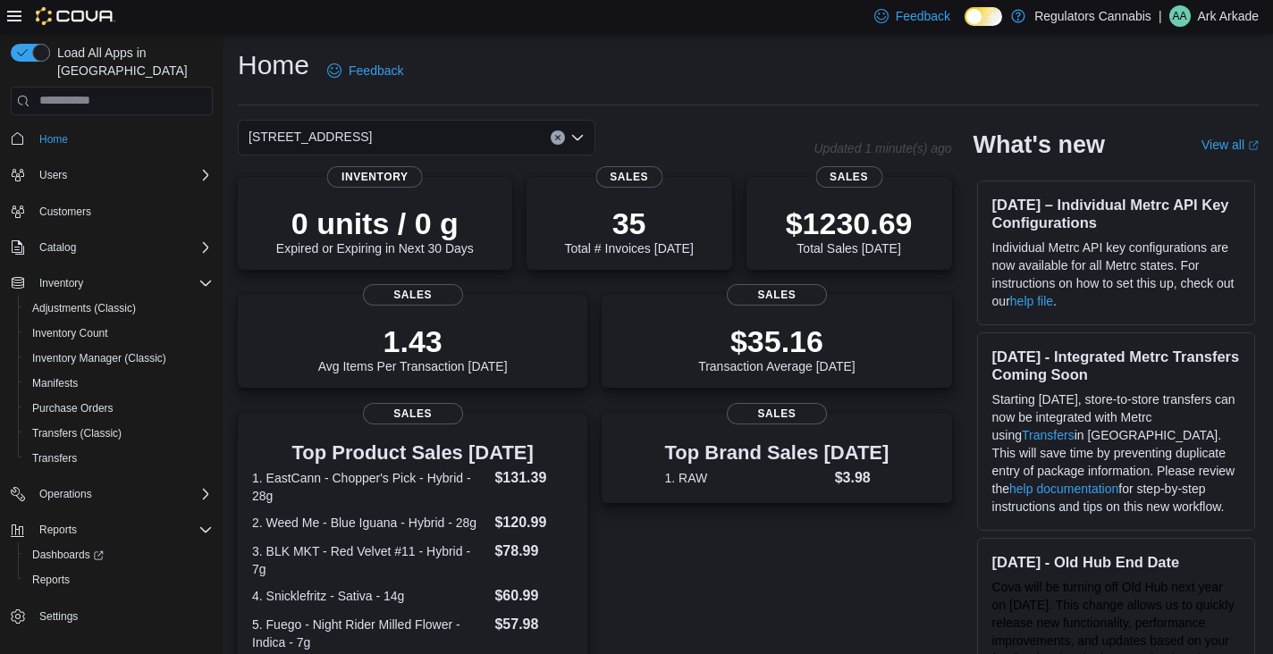
click at [583, 143] on icon "Open list of options" at bounding box center [577, 138] width 14 height 14
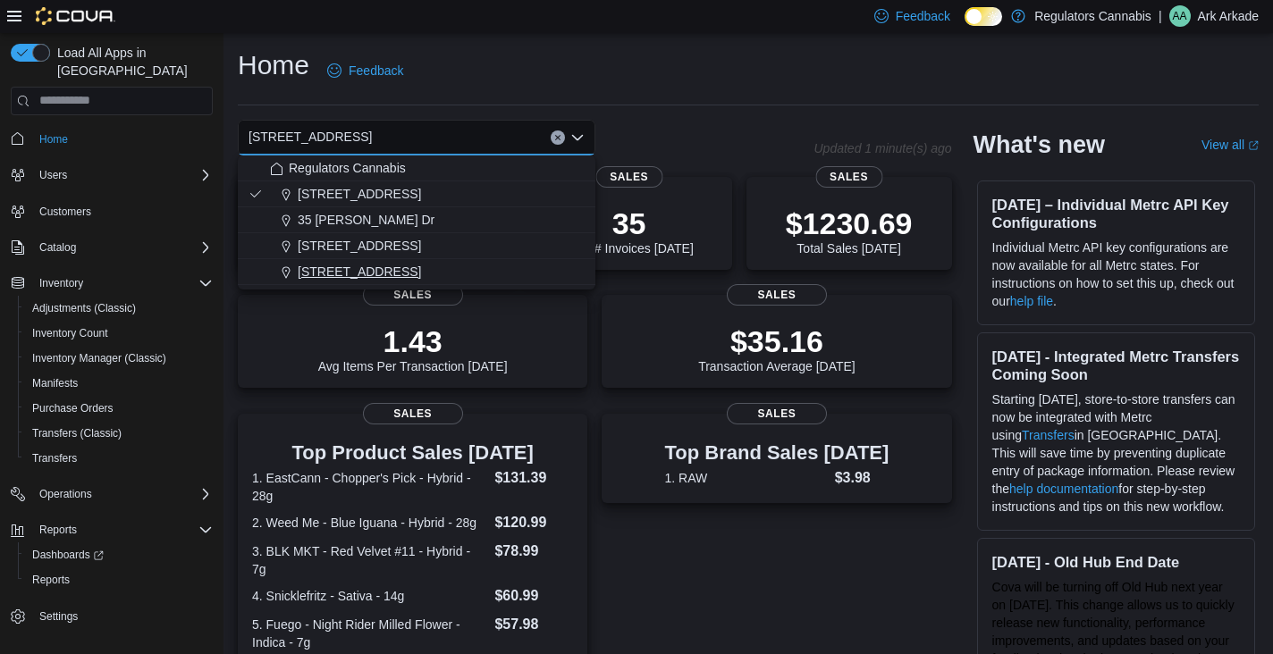
click at [334, 269] on span "[STREET_ADDRESS]" at bounding box center [359, 272] width 123 height 18
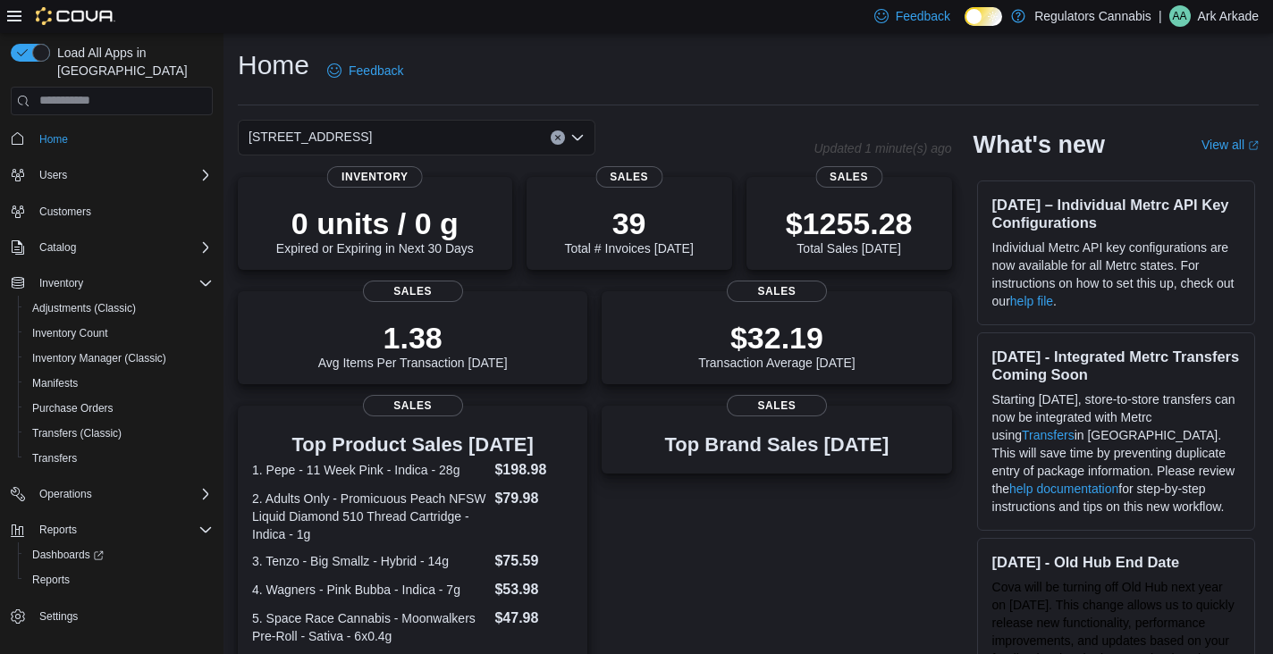
click at [584, 137] on icon "Open list of options" at bounding box center [577, 138] width 14 height 14
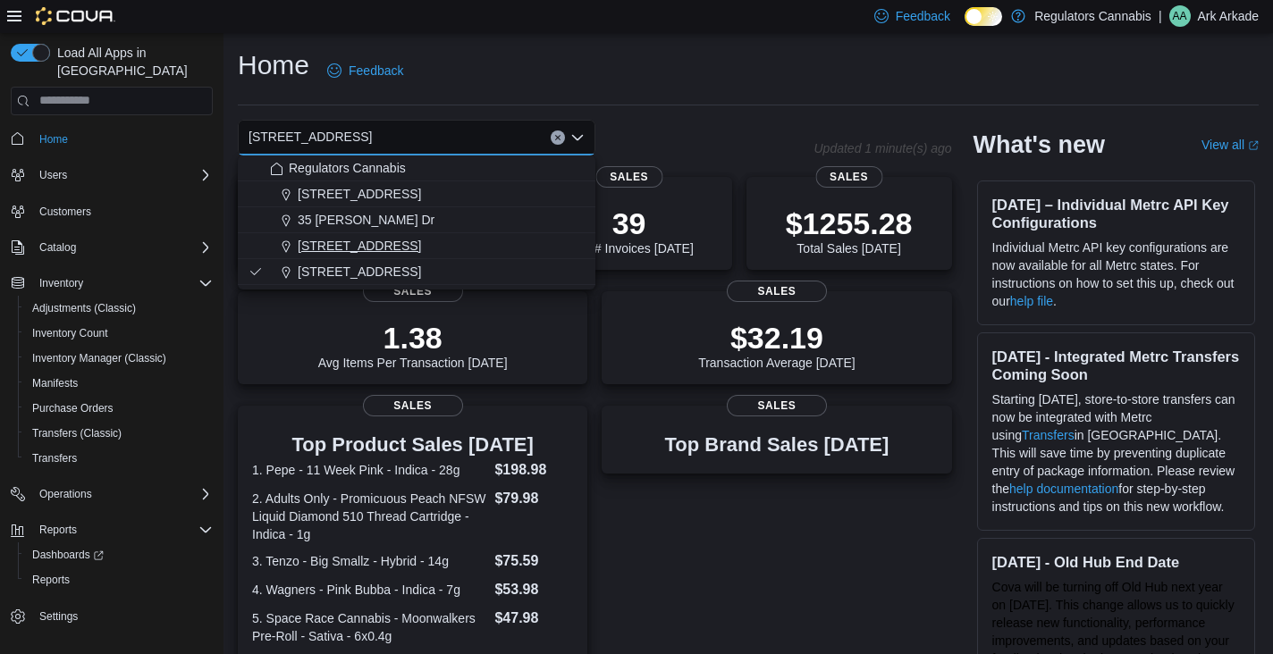
click at [352, 251] on span "[STREET_ADDRESS]" at bounding box center [359, 246] width 123 height 18
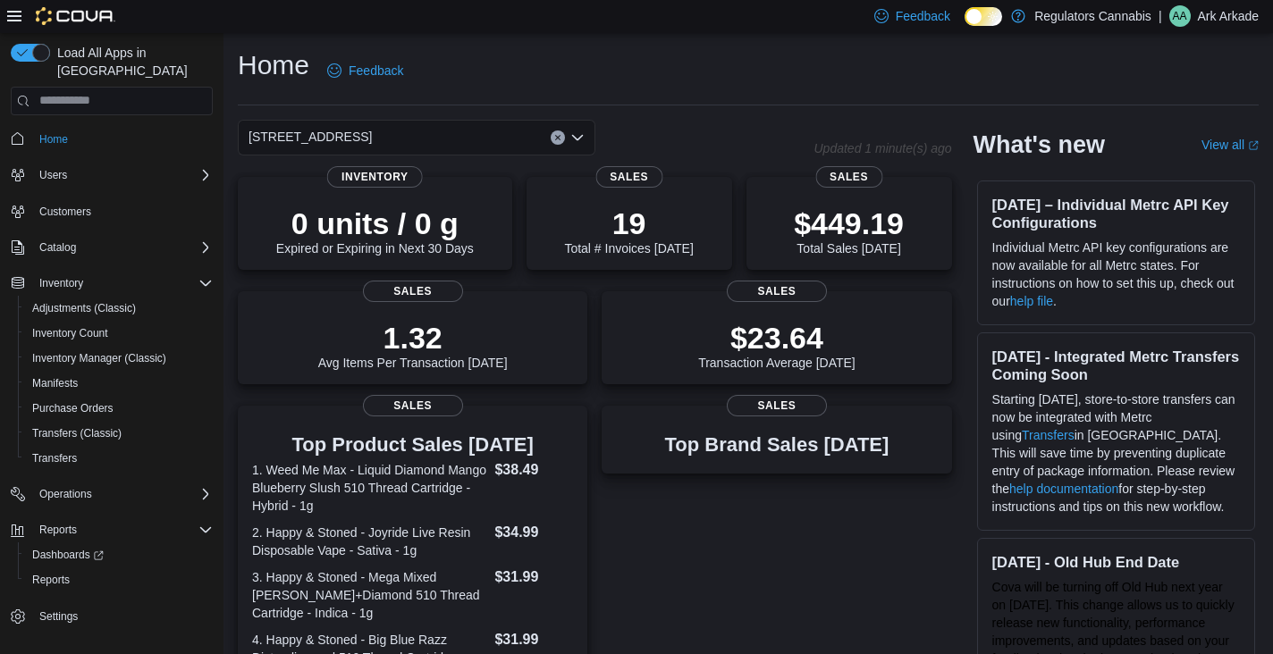
click at [572, 129] on div "[STREET_ADDRESS] Selected. [STREET_ADDRESS] Press Backspace to delete [STREET_A…" at bounding box center [417, 138] width 358 height 36
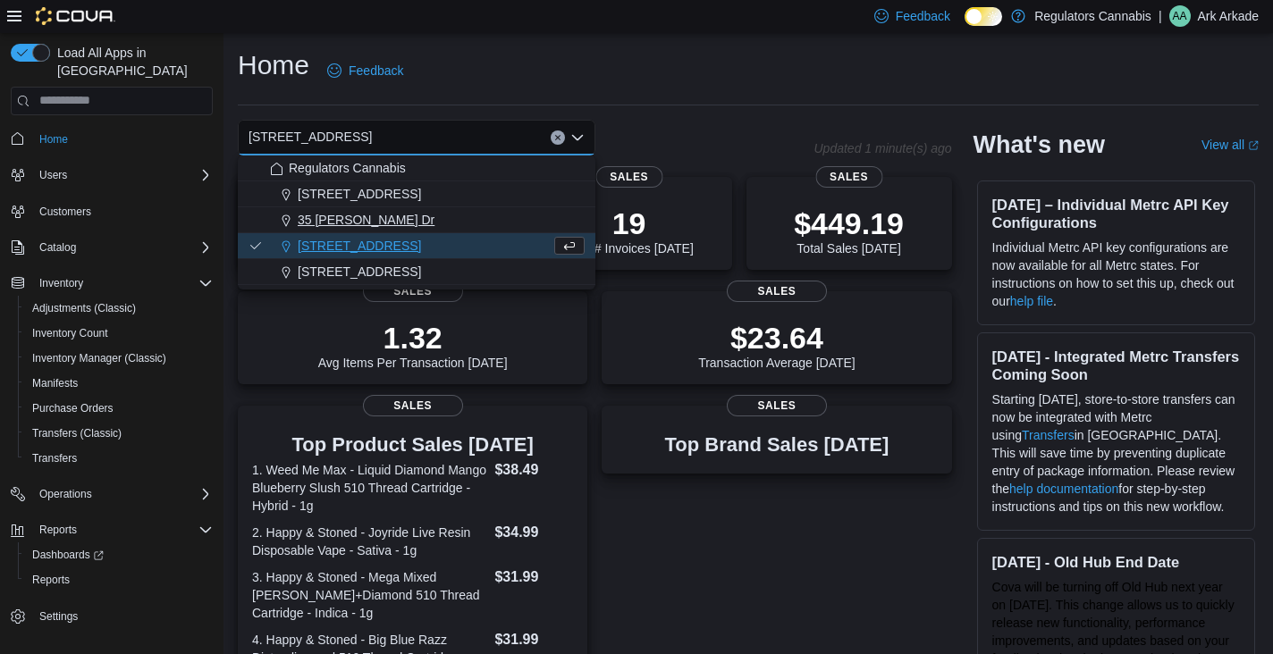
click at [350, 215] on span "35 [PERSON_NAME] Dr" at bounding box center [366, 220] width 137 height 18
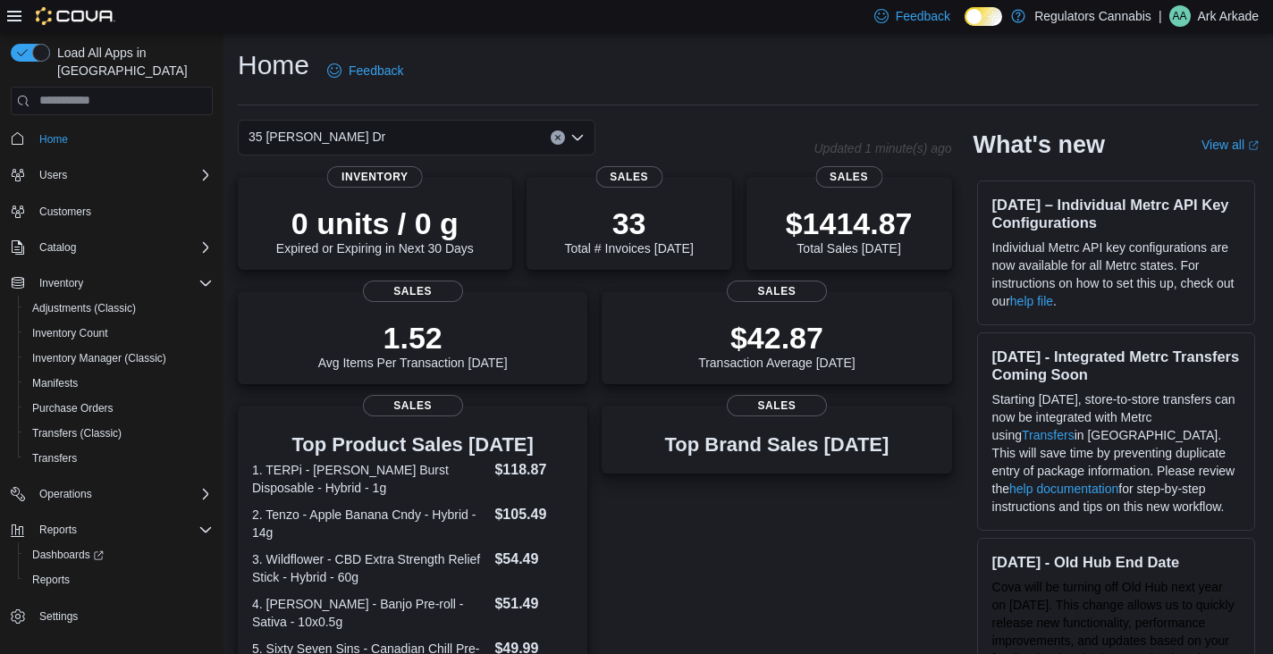
click at [578, 135] on icon "Open list of options" at bounding box center [577, 138] width 14 height 14
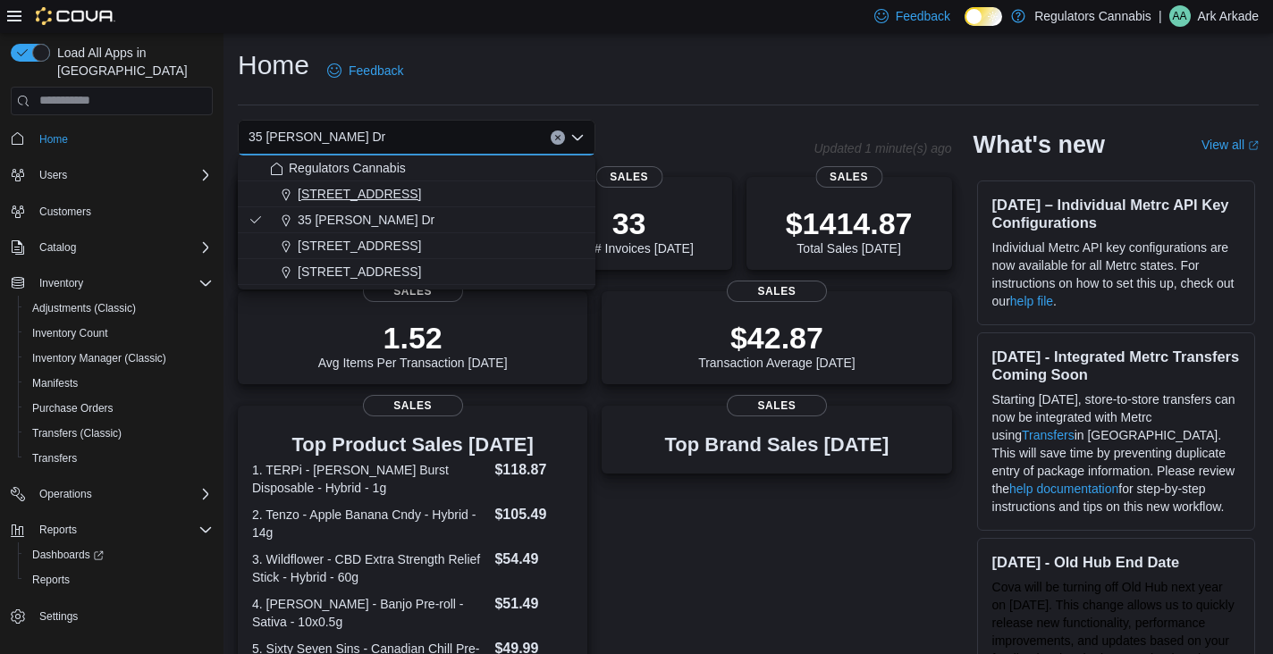
click at [384, 198] on span "[STREET_ADDRESS]" at bounding box center [359, 194] width 123 height 18
